Goal: Information Seeking & Learning: Learn about a topic

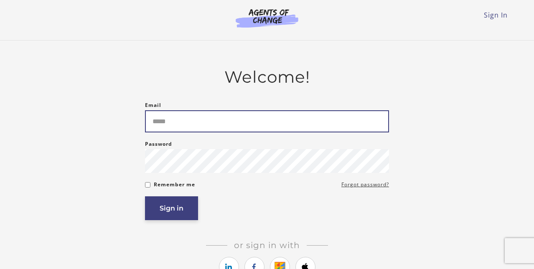
type input "**********"
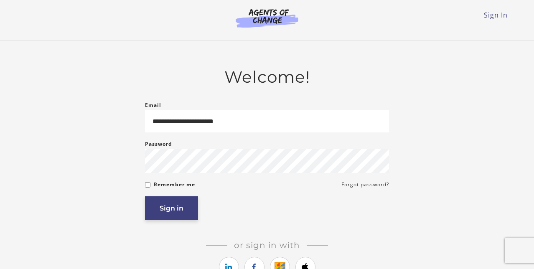
click at [169, 207] on button "Sign in" at bounding box center [171, 208] width 53 height 24
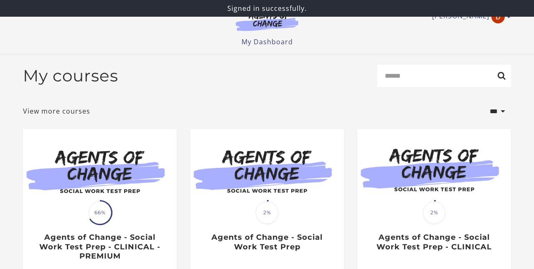
scroll to position [77, 0]
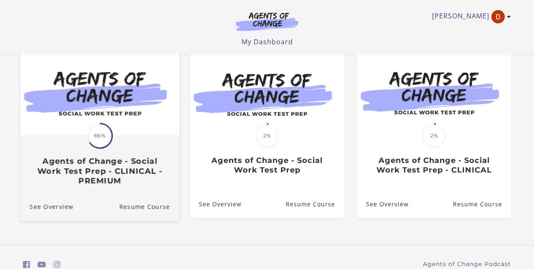
click at [117, 107] on img at bounding box center [99, 93] width 159 height 86
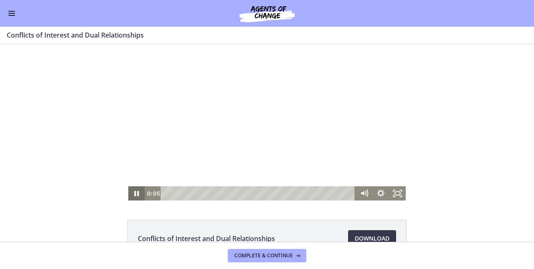
click at [138, 195] on icon "Pause" at bounding box center [137, 193] width 5 height 5
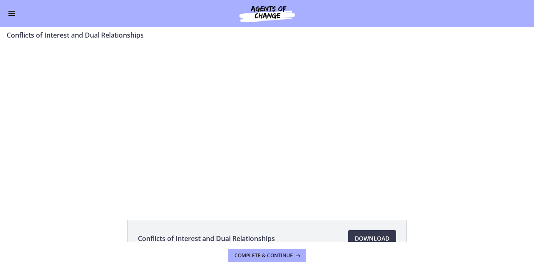
click at [13, 15] on span "Enable menu" at bounding box center [11, 15] width 7 height 1
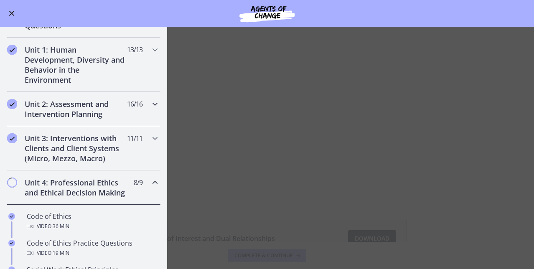
scroll to position [154, 0]
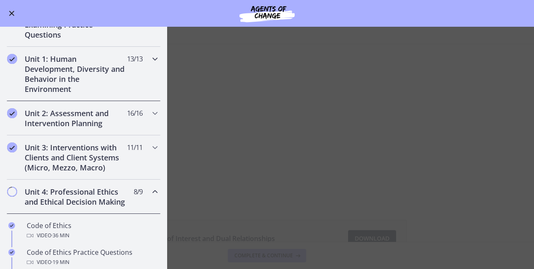
click at [77, 79] on h2 "Unit 1: Human Development, Diversity and Behavior in the Environment" at bounding box center [76, 74] width 102 height 40
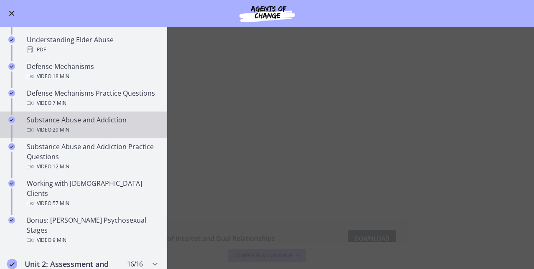
scroll to position [430, 0]
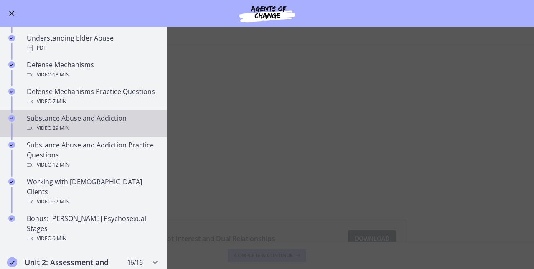
click at [54, 123] on span "· 29 min" at bounding box center [60, 128] width 18 height 10
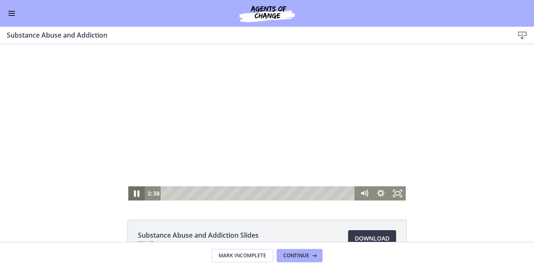
click at [136, 193] on icon "Pause" at bounding box center [137, 193] width 20 height 17
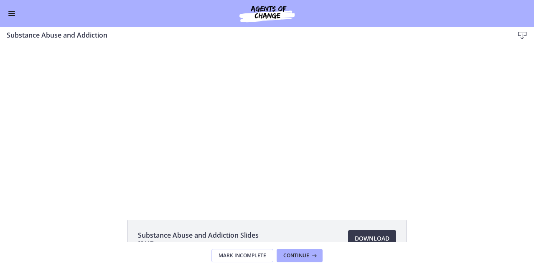
click at [488, 86] on div "Click for sound @keyframes VOLUME_SMALL_WAVE_FLASH { 0% { opacity: 0; } 33% { o…" at bounding box center [267, 122] width 534 height 156
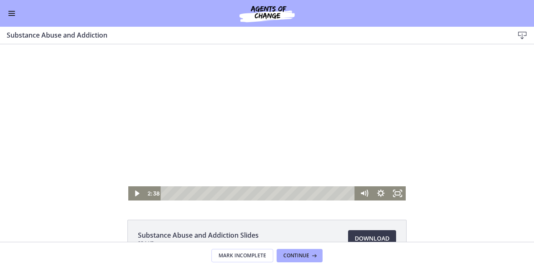
click at [291, 130] on div at bounding box center [267, 122] width 278 height 156
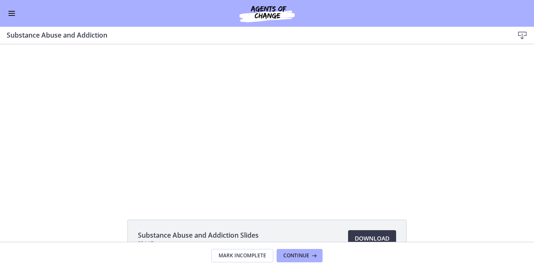
click at [11, 11] on span "Enable menu" at bounding box center [11, 11] width 7 height 1
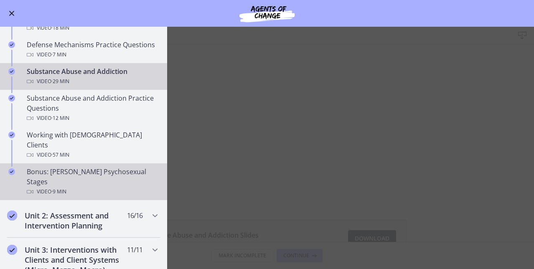
scroll to position [480, 0]
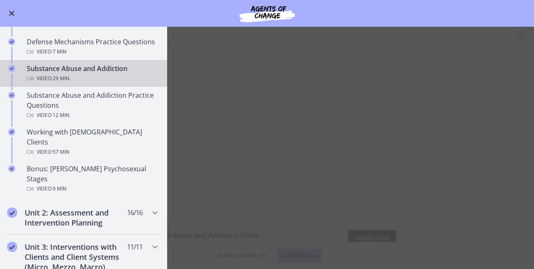
click at [456, 125] on main "Substance Abuse and Addiction Download Enable fullscreen Substance Abuse and Ad…" at bounding box center [267, 148] width 534 height 242
click at [11, 18] on div "Go to Dashboard" at bounding box center [267, 13] width 534 height 27
click at [11, 15] on button "Enable menu" at bounding box center [12, 13] width 10 height 10
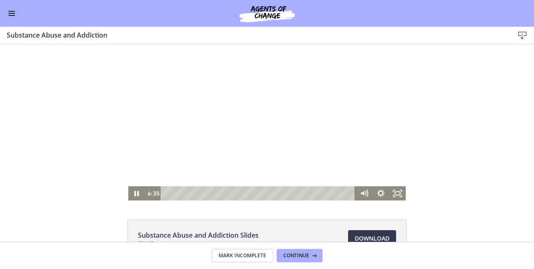
click at [282, 132] on div at bounding box center [267, 122] width 278 height 156
click at [138, 195] on icon "Play Video" at bounding box center [137, 193] width 17 height 14
click at [136, 195] on icon "Pause" at bounding box center [136, 193] width 17 height 14
click at [136, 195] on icon "Play Video" at bounding box center [137, 193] width 5 height 7
click at [136, 195] on icon "Pause" at bounding box center [136, 193] width 17 height 14
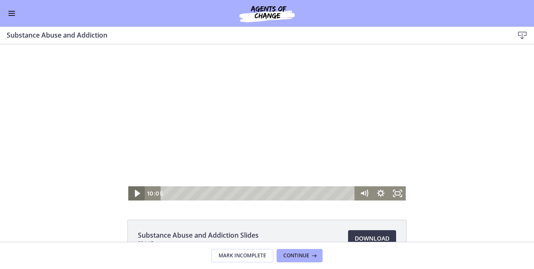
click at [133, 191] on icon "Play Video" at bounding box center [137, 193] width 20 height 17
click at [133, 191] on icon "Pause" at bounding box center [136, 193] width 17 height 14
click at [133, 191] on icon "Play Video" at bounding box center [137, 193] width 17 height 14
click at [135, 193] on icon "Pause" at bounding box center [137, 193] width 5 height 5
click at [135, 193] on icon "Play Video" at bounding box center [137, 193] width 17 height 14
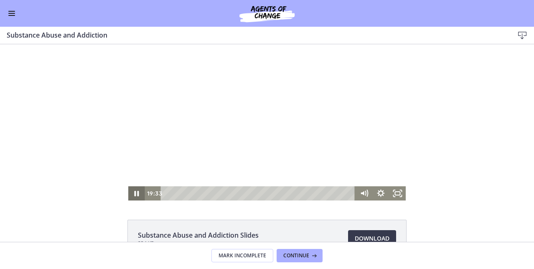
click at [138, 192] on icon "Pause" at bounding box center [137, 193] width 5 height 5
click at [138, 192] on icon "Play Video" at bounding box center [137, 193] width 17 height 14
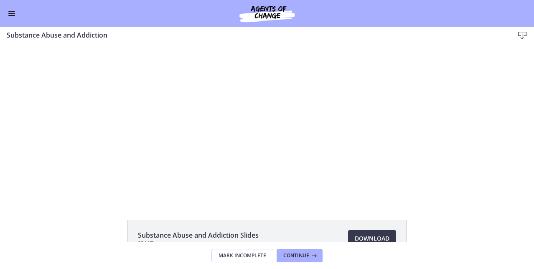
click at [13, 14] on button "Enable menu" at bounding box center [12, 13] width 10 height 10
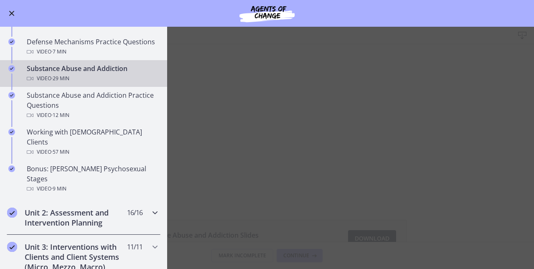
click at [95, 208] on h2 "Unit 2: Assessment and Intervention Planning" at bounding box center [76, 218] width 102 height 20
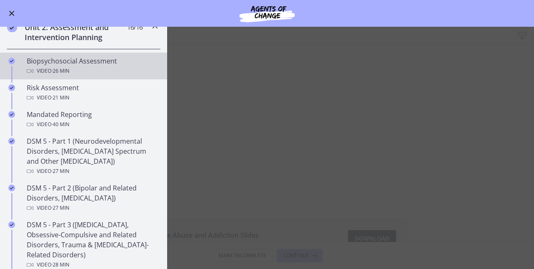
scroll to position [231, 0]
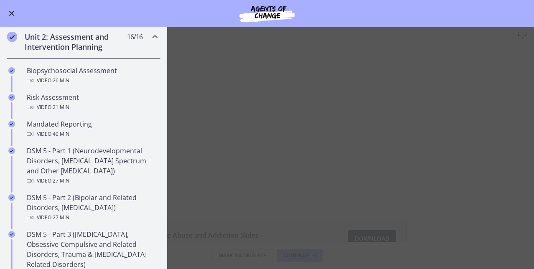
click at [72, 45] on h2 "Unit 2: Assessment and Intervention Planning" at bounding box center [76, 42] width 102 height 20
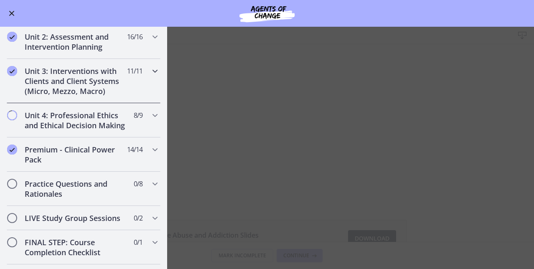
click at [77, 80] on h2 "Unit 3: Interventions with Clients and Client Systems (Micro, Mezzo, Macro)" at bounding box center [76, 81] width 102 height 30
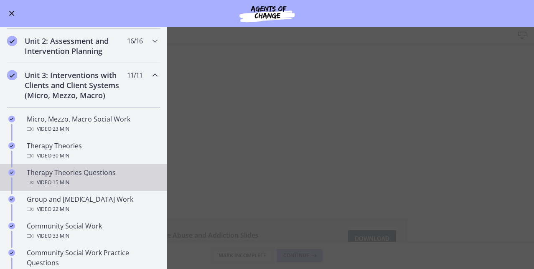
scroll to position [224, 0]
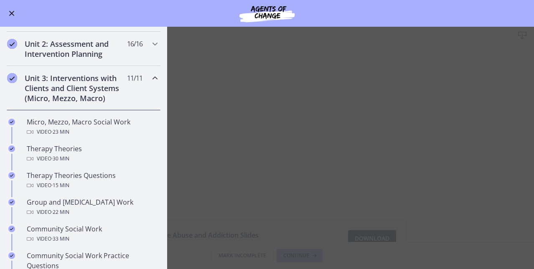
click at [85, 94] on h2 "Unit 3: Interventions with Clients and Client Systems (Micro, Mezzo, Macro)" at bounding box center [76, 88] width 102 height 30
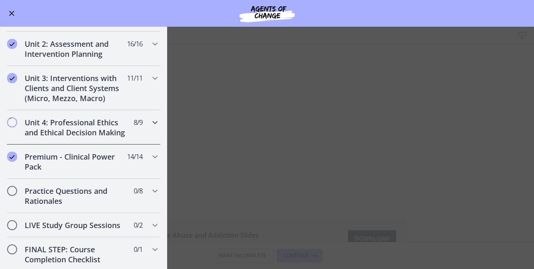
click at [87, 130] on h2 "Unit 4: Professional Ethics and Ethical Decision Making" at bounding box center [76, 127] width 102 height 20
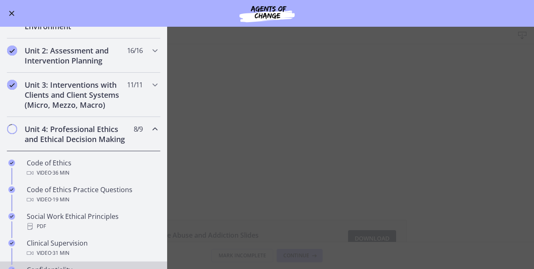
scroll to position [201, 0]
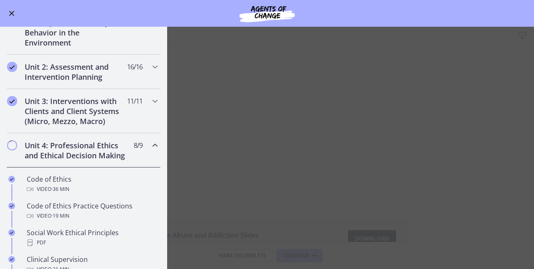
click at [78, 151] on h2 "Unit 4: Professional Ethics and Ethical Decision Making" at bounding box center [76, 150] width 102 height 20
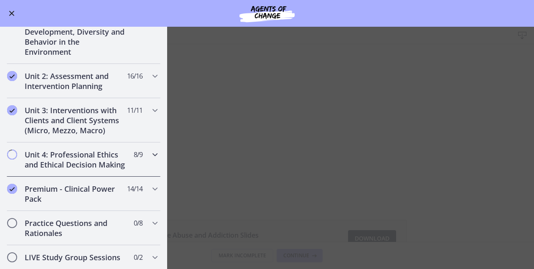
scroll to position [192, 0]
click at [82, 53] on h2 "Unit 1: Human Development, Diversity and Behavior in the Environment" at bounding box center [76, 36] width 102 height 40
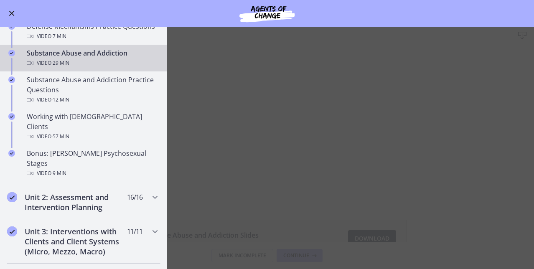
scroll to position [497, 0]
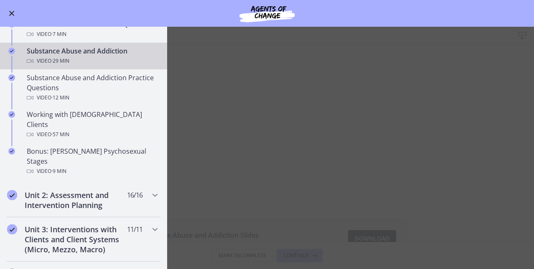
click at [463, 128] on main "Substance Abuse and Addiction Download Enable fullscreen Substance Abuse and Ad…" at bounding box center [267, 148] width 534 height 242
click at [12, 13] on span "Enable menu" at bounding box center [11, 13] width 7 height 1
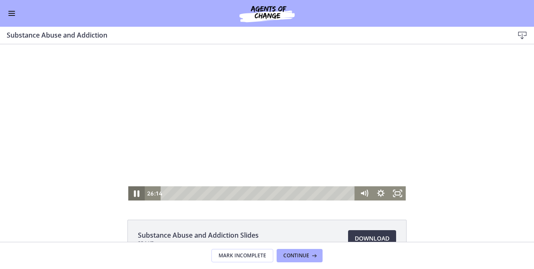
click at [137, 195] on icon "Pause" at bounding box center [136, 194] width 5 height 7
click at [137, 195] on icon "Play Video" at bounding box center [137, 193] width 5 height 7
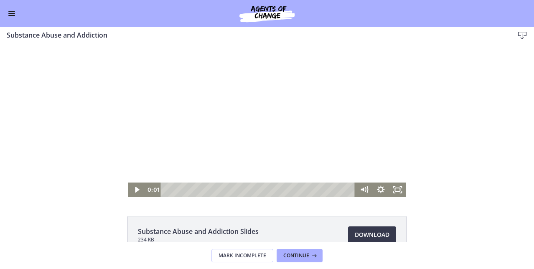
scroll to position [0, 0]
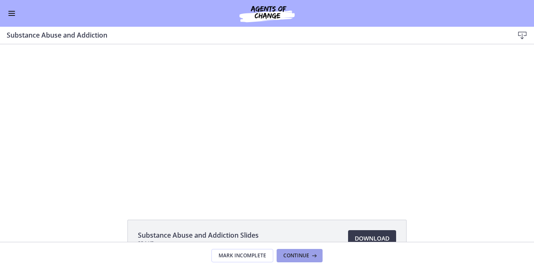
click at [306, 254] on span "Continue" at bounding box center [296, 256] width 26 height 7
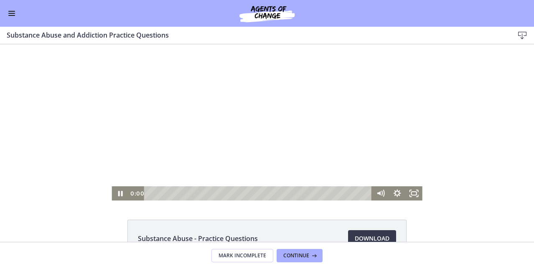
drag, startPoint x: 168, startPoint y: 192, endPoint x: 130, endPoint y: 193, distance: 38.1
click at [133, 192] on div "0:00 0:00" at bounding box center [250, 193] width 244 height 14
click at [116, 197] on icon "Pause" at bounding box center [120, 193] width 20 height 17
click at [117, 197] on icon "Play Video" at bounding box center [121, 193] width 20 height 17
click at [120, 196] on icon "Pause" at bounding box center [120, 193] width 17 height 14
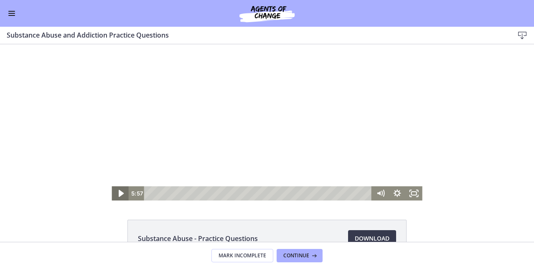
click at [120, 196] on icon "Play Video" at bounding box center [121, 193] width 20 height 17
click at [288, 192] on div "7:20" at bounding box center [260, 193] width 218 height 14
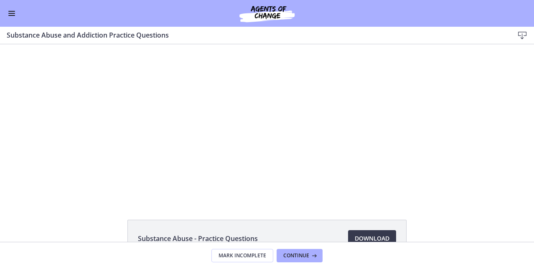
click at [12, 13] on span "Enable menu" at bounding box center [11, 13] width 7 height 1
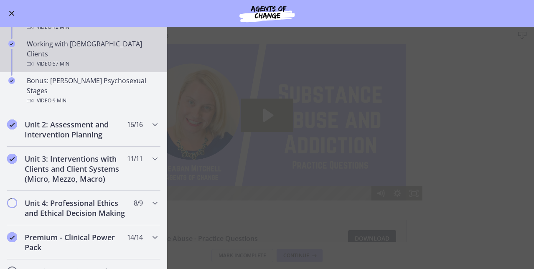
click at [69, 59] on span "· 57 min" at bounding box center [60, 64] width 18 height 10
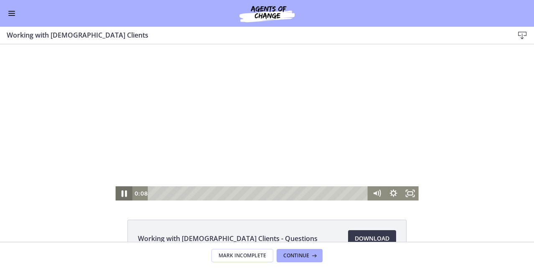
click at [123, 194] on icon "Pause" at bounding box center [123, 194] width 5 height 7
